Goal: Find specific page/section: Find specific page/section

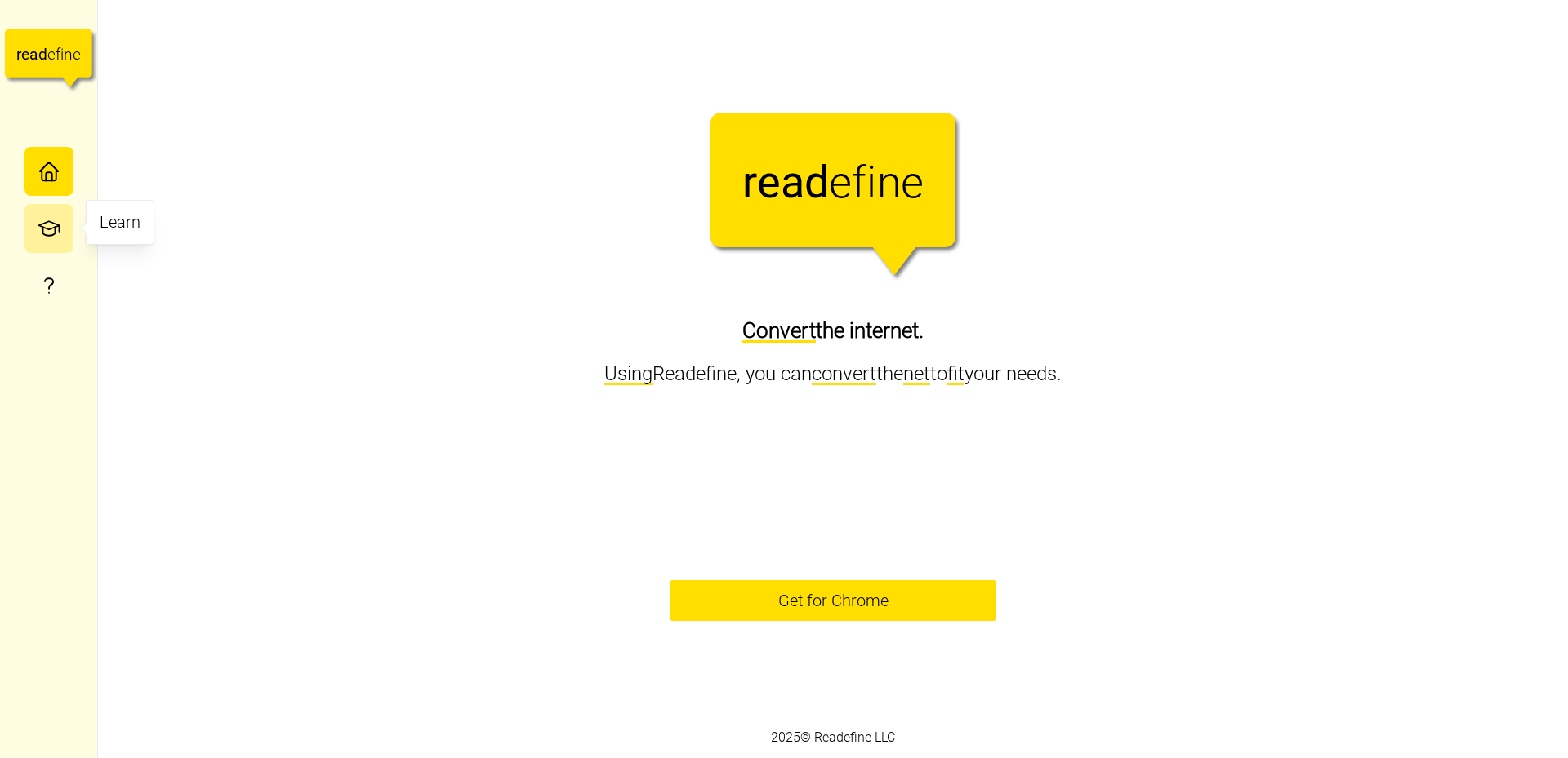
click at [53, 226] on icon "button" at bounding box center [49, 229] width 25 height 25
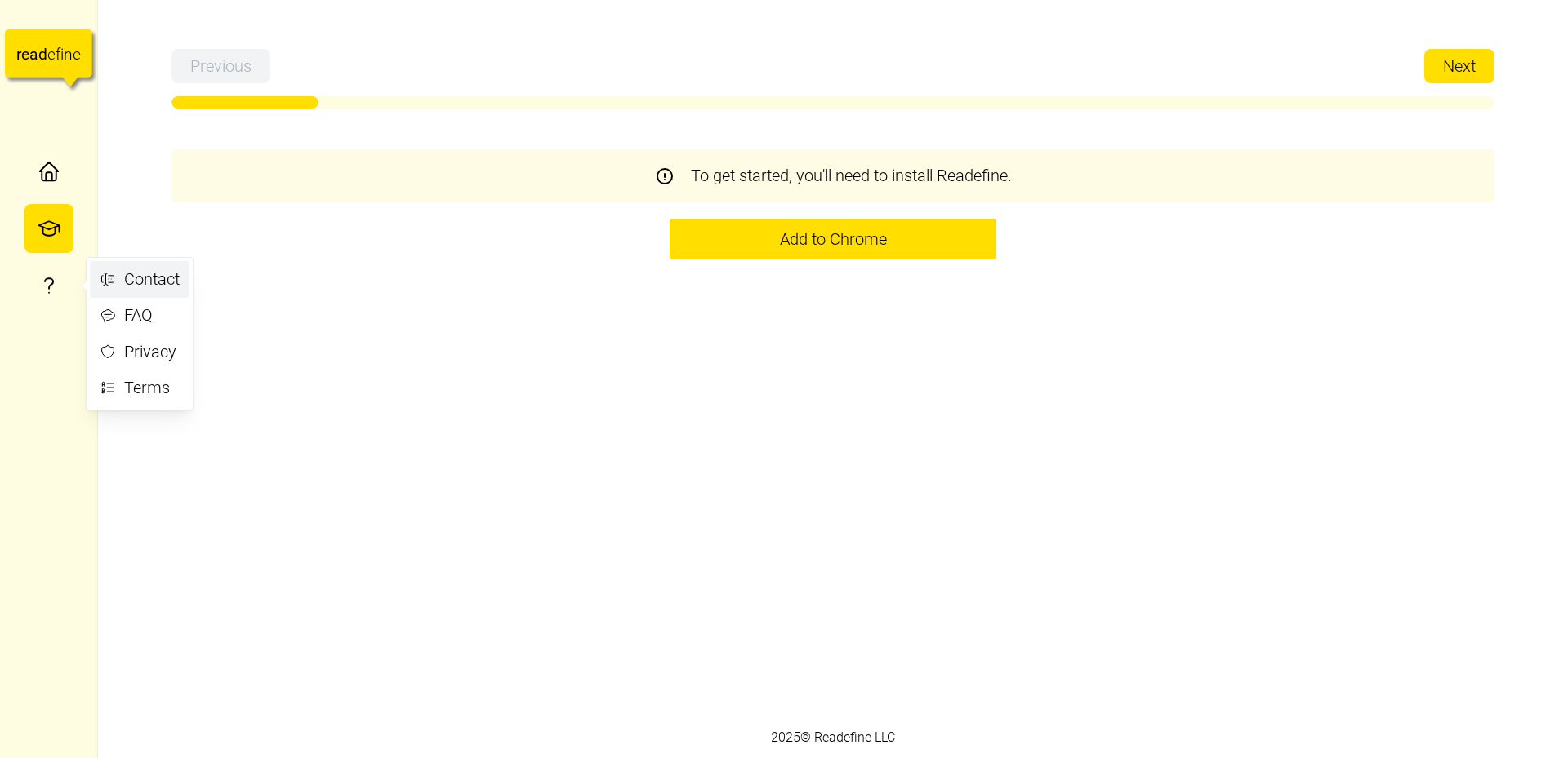
click at [184, 287] on button "Contact" at bounding box center [139, 280] width 99 height 36
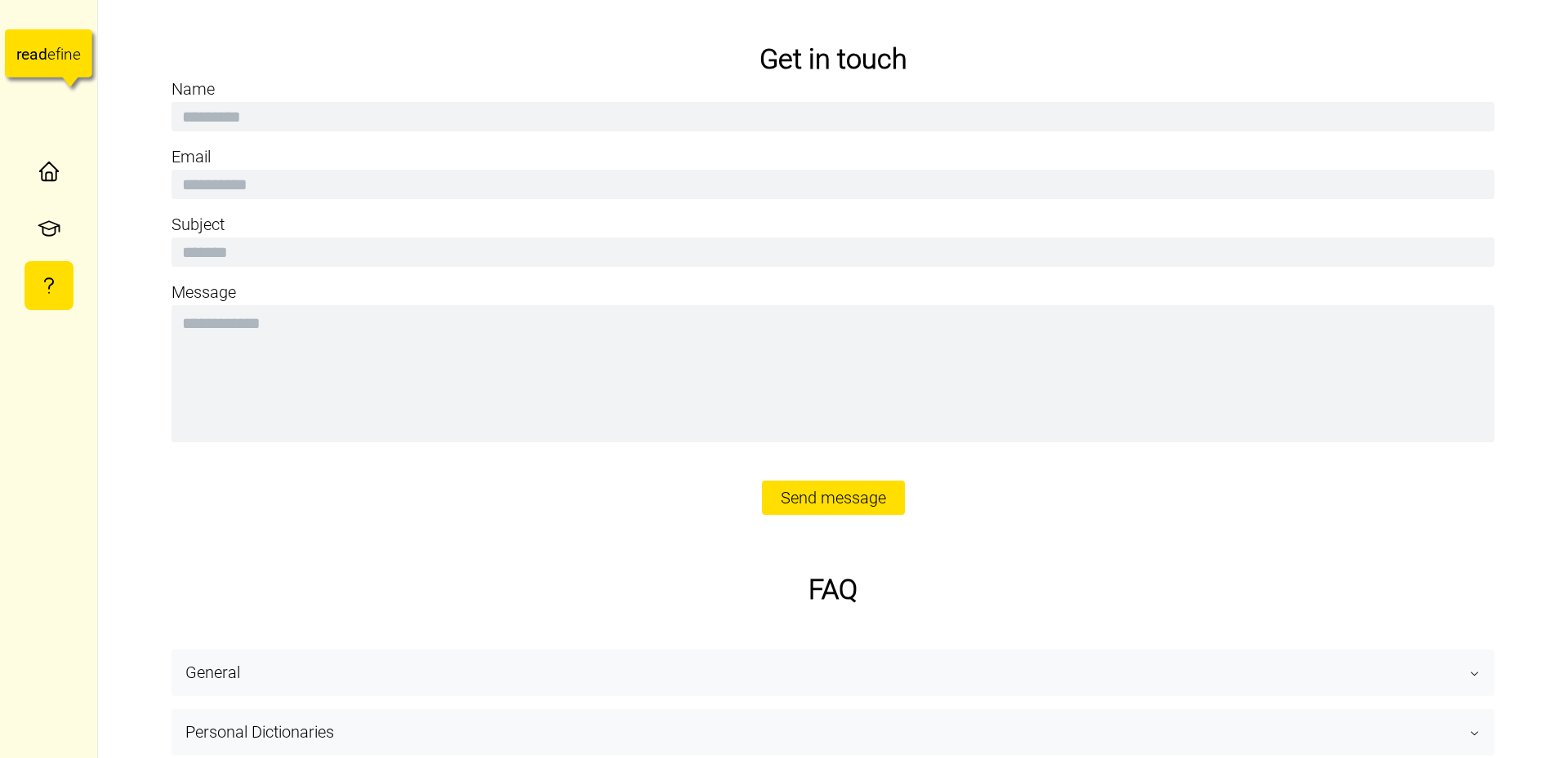
scroll to position [41, 0]
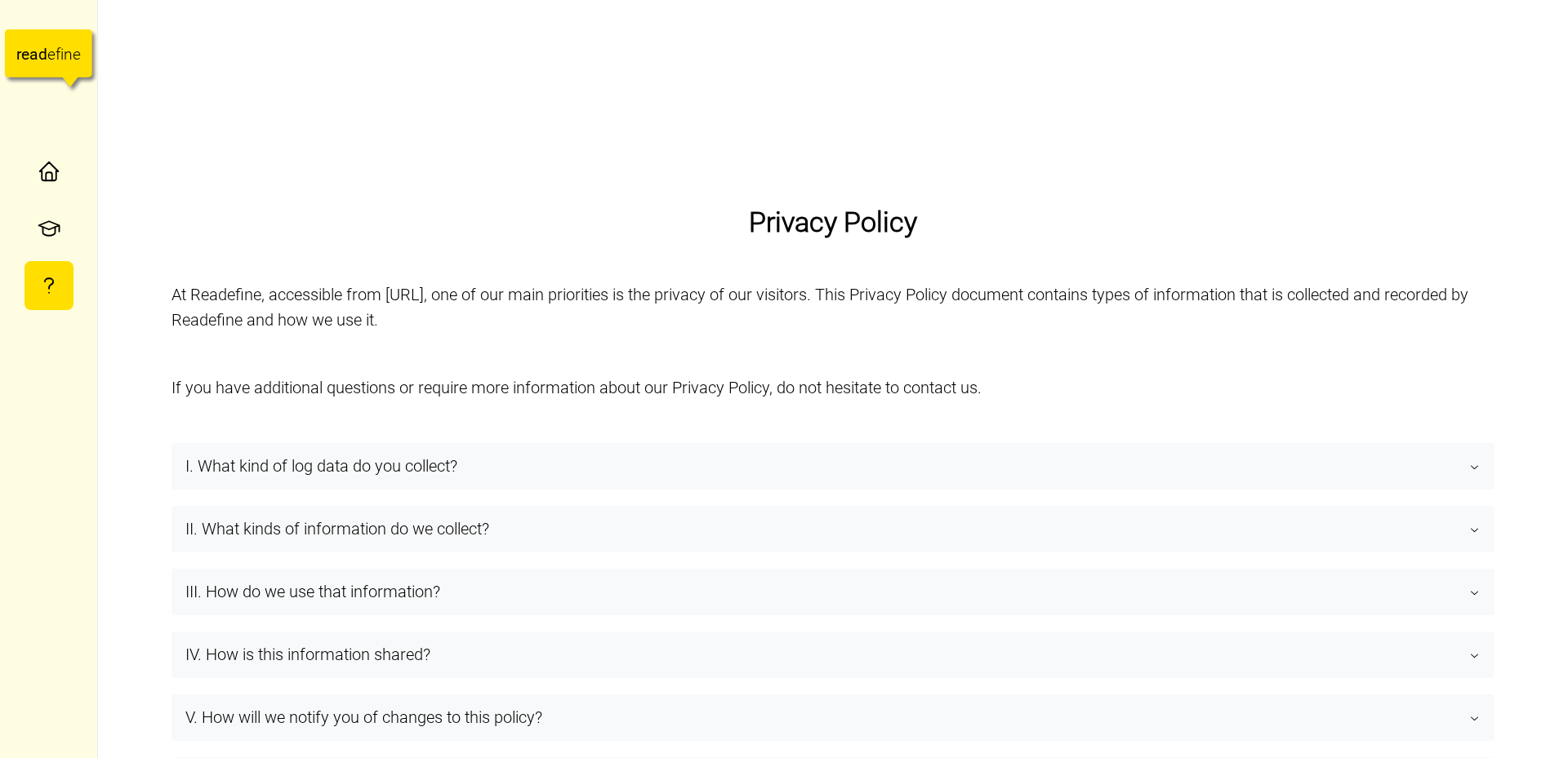
scroll to position [1102, 0]
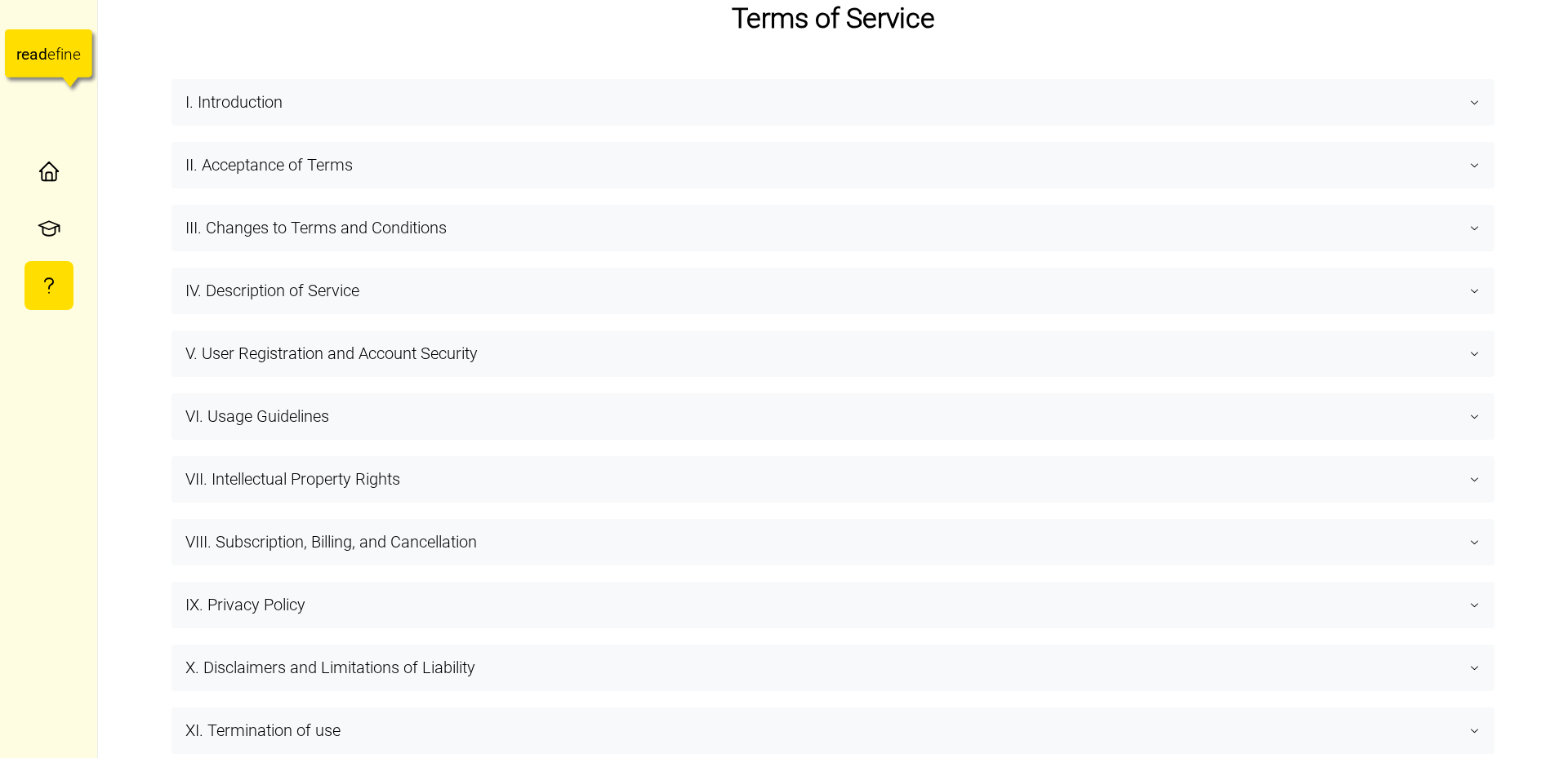
scroll to position [2073, 0]
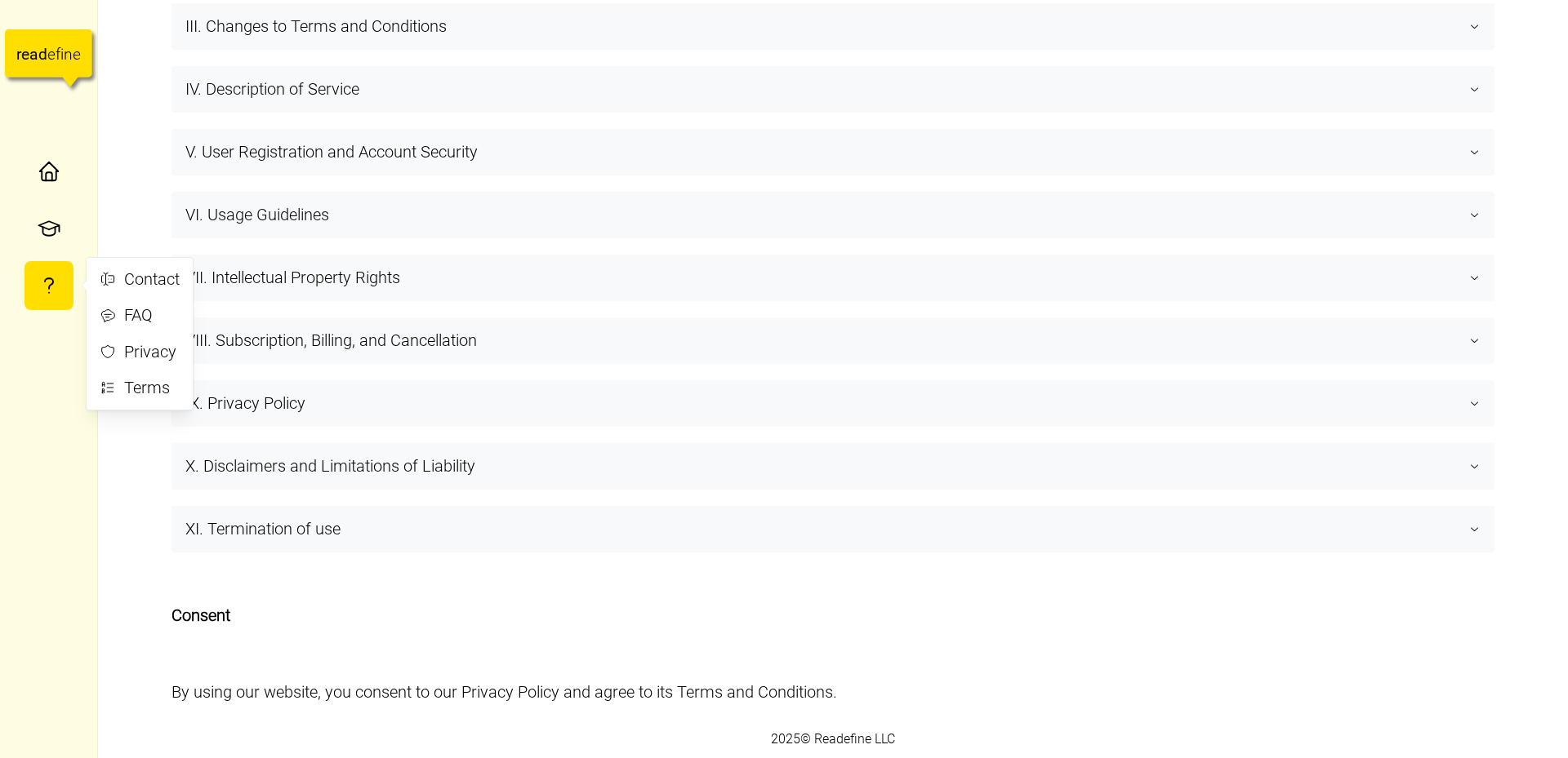
click at [43, 279] on icon "button" at bounding box center [49, 285] width 25 height 25
click at [143, 277] on div "Contact" at bounding box center [152, 280] width 55 height 26
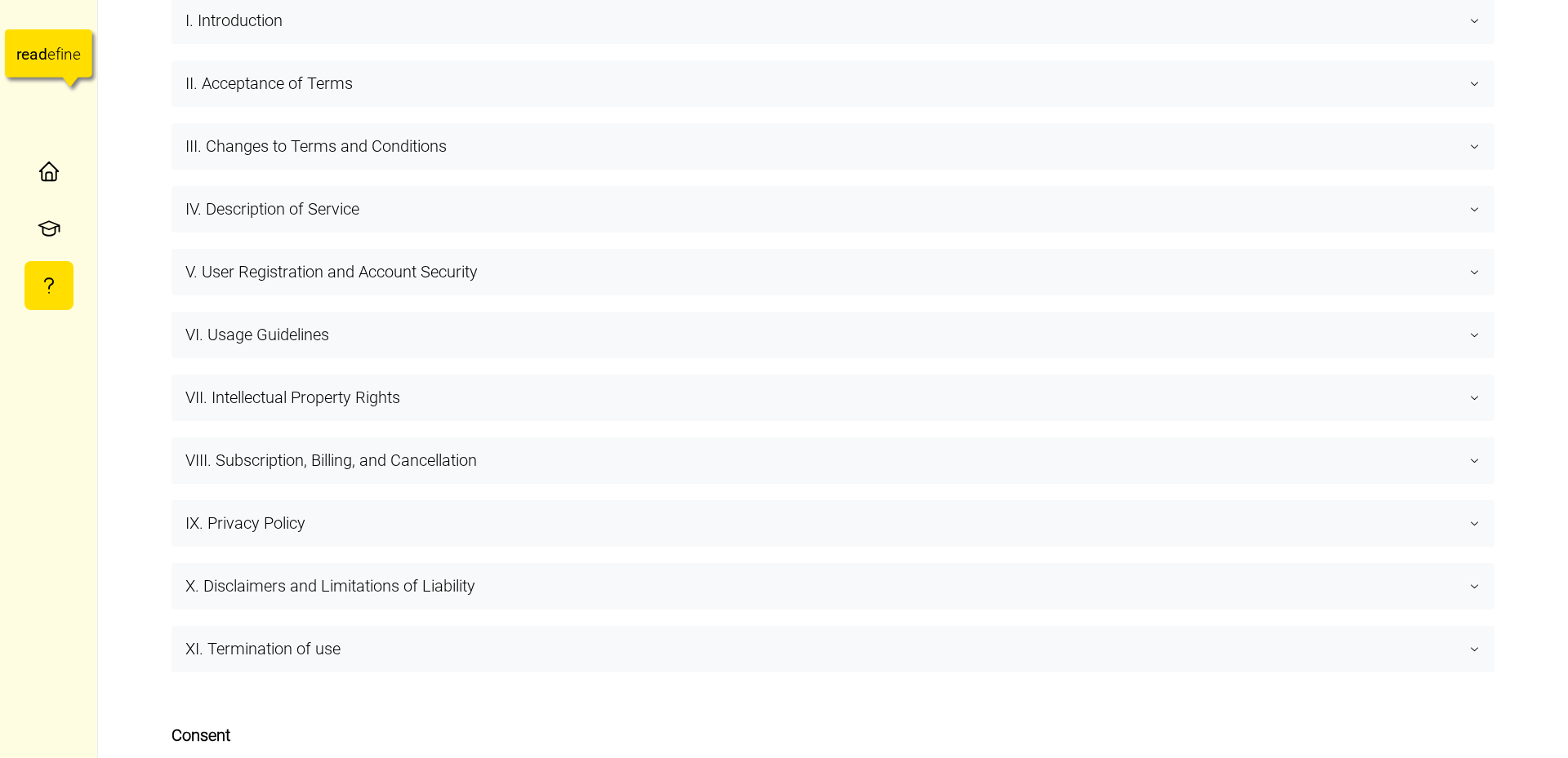
scroll to position [2073, 0]
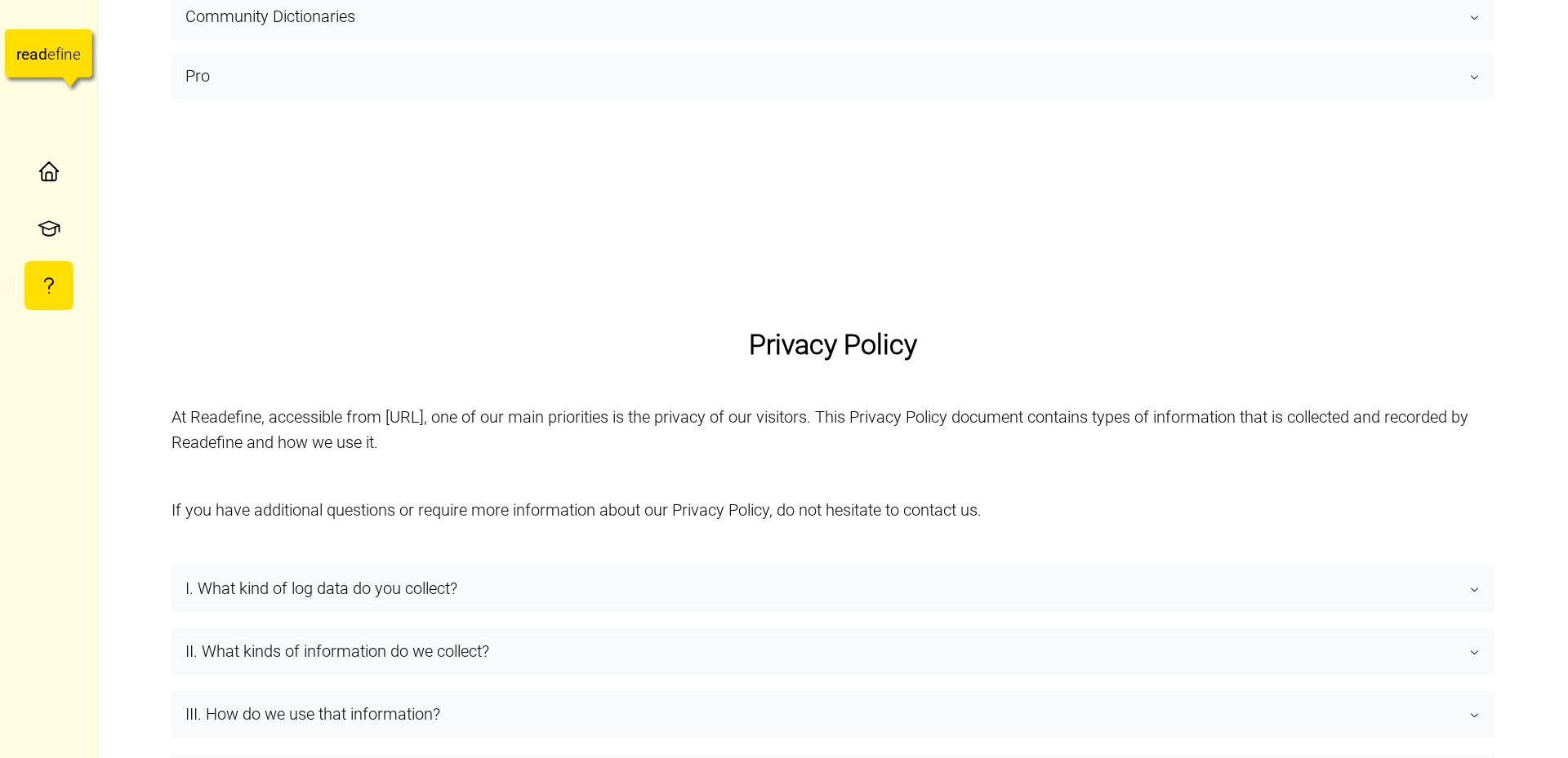
scroll to position [572, 0]
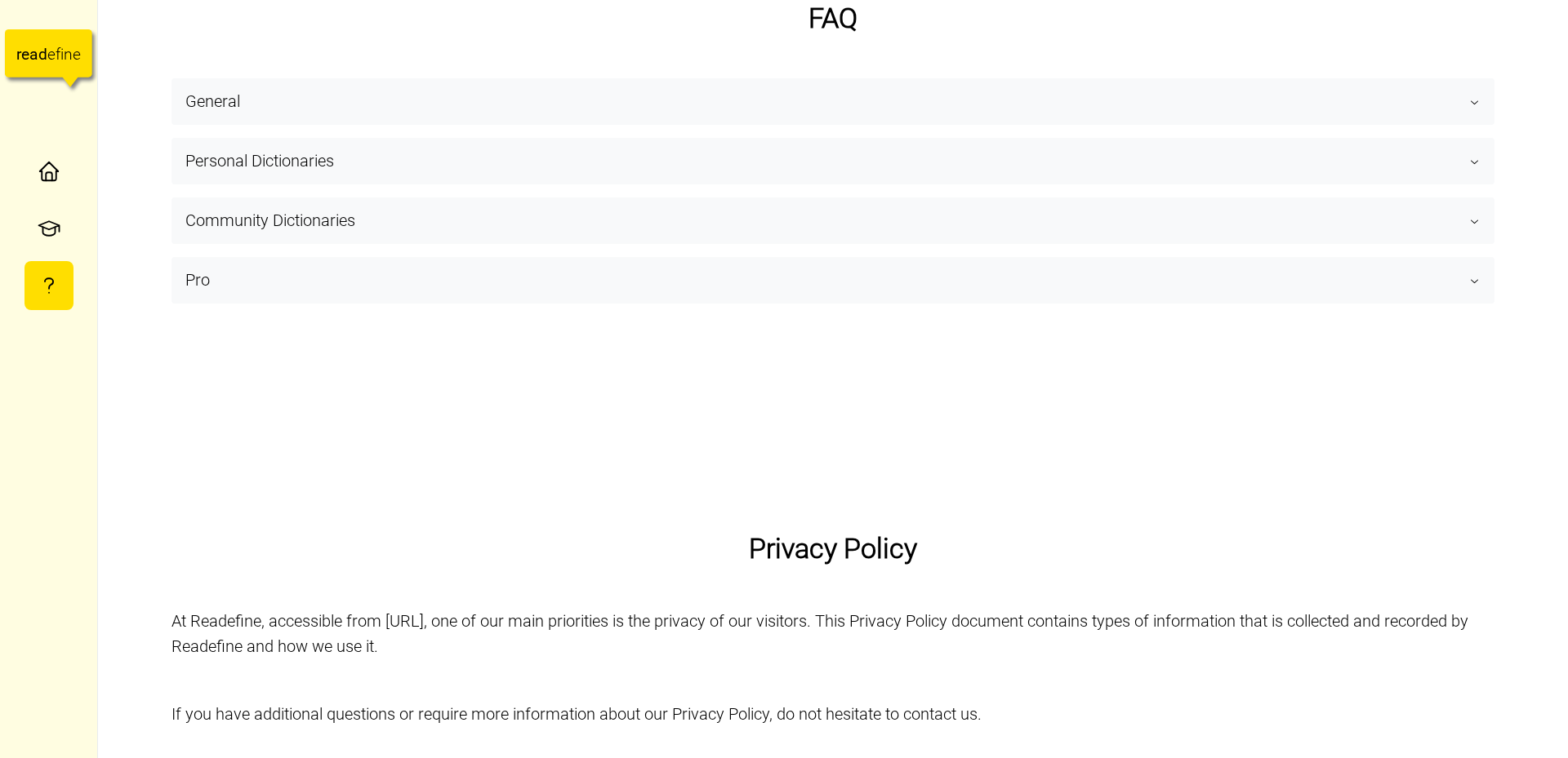
click at [43, 54] on tspan "d" at bounding box center [42, 54] width 9 height 19
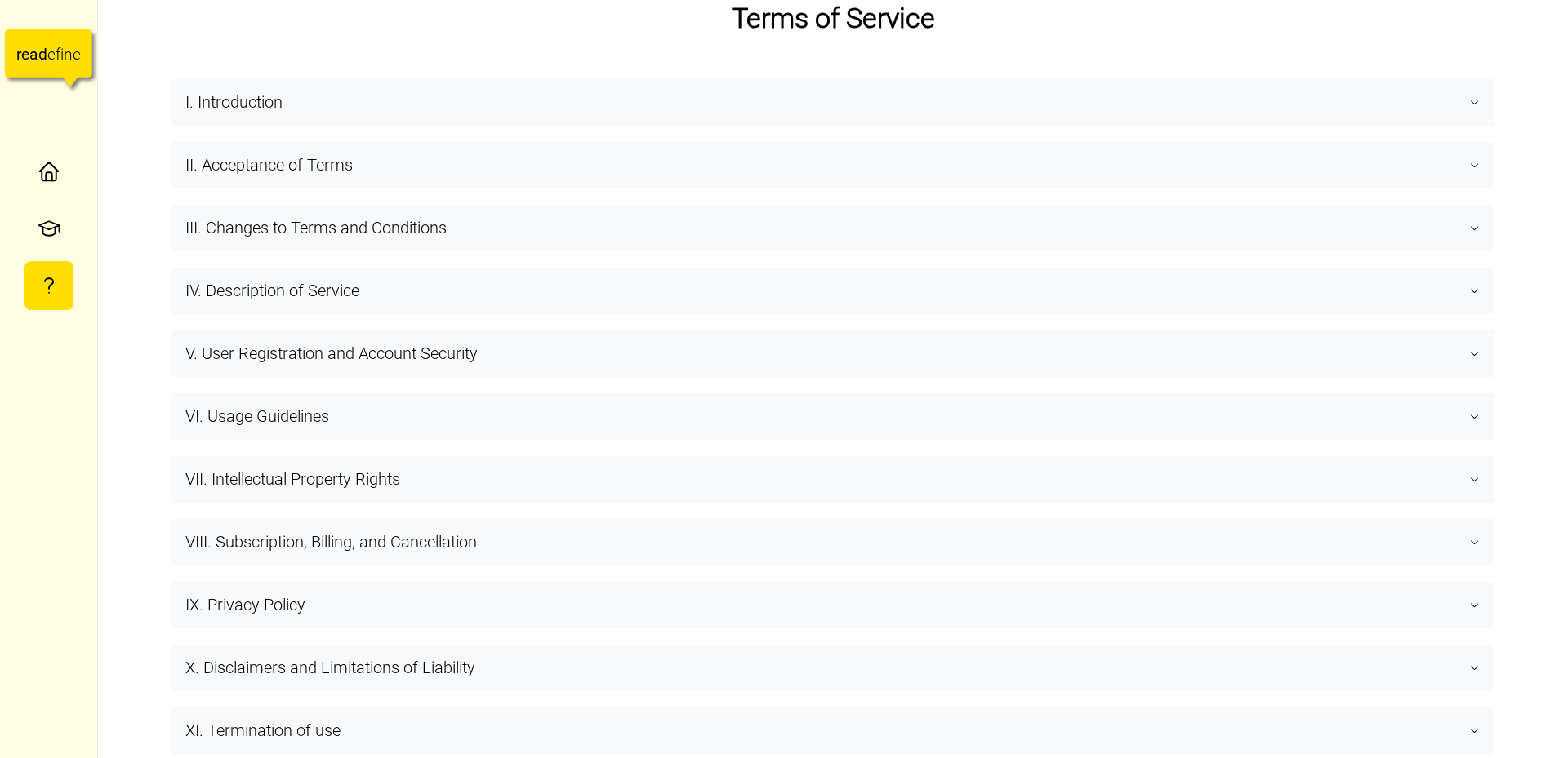
type textarea "*"
